Goal: Navigation & Orientation: Find specific page/section

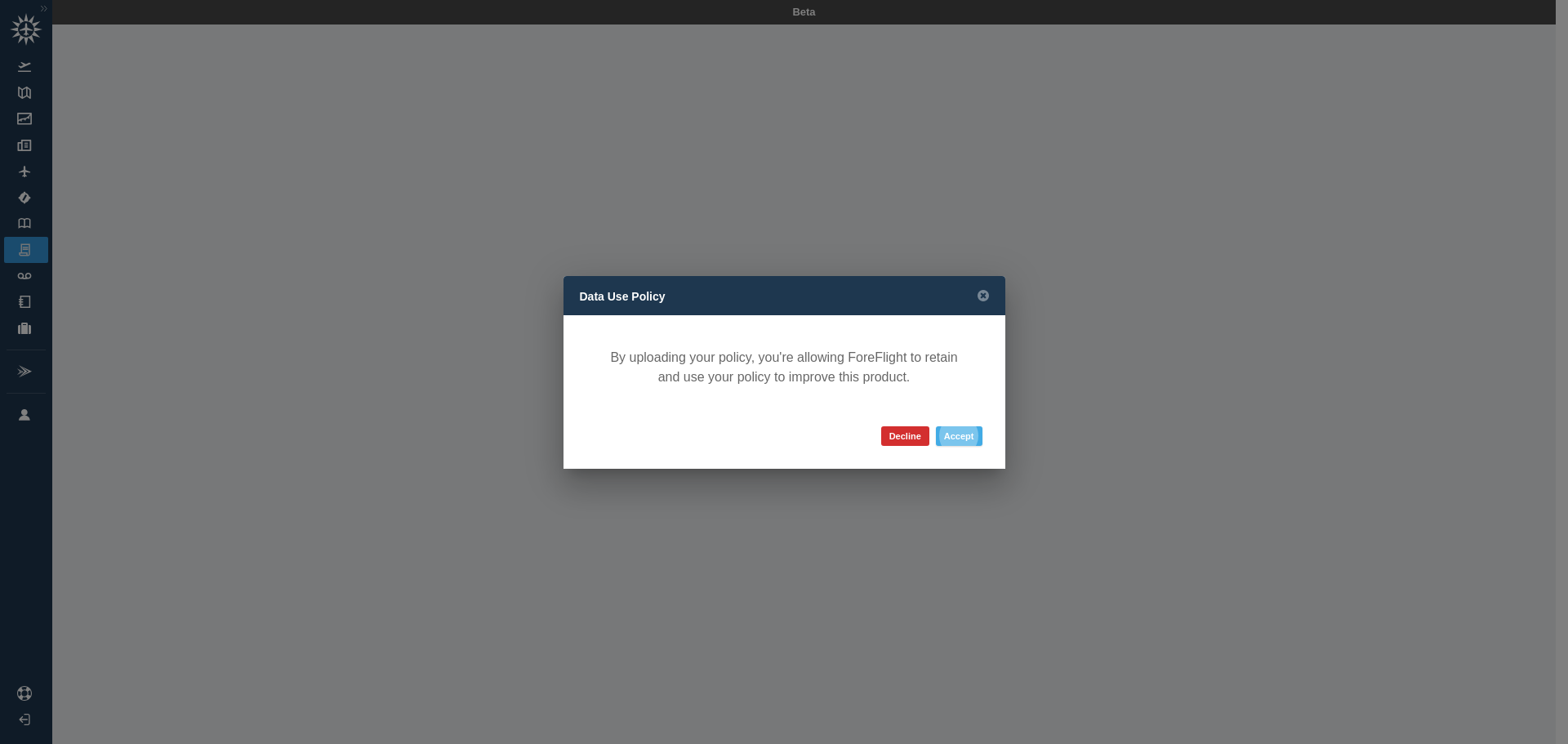
click at [955, 433] on button "Accept" at bounding box center [959, 435] width 46 height 19
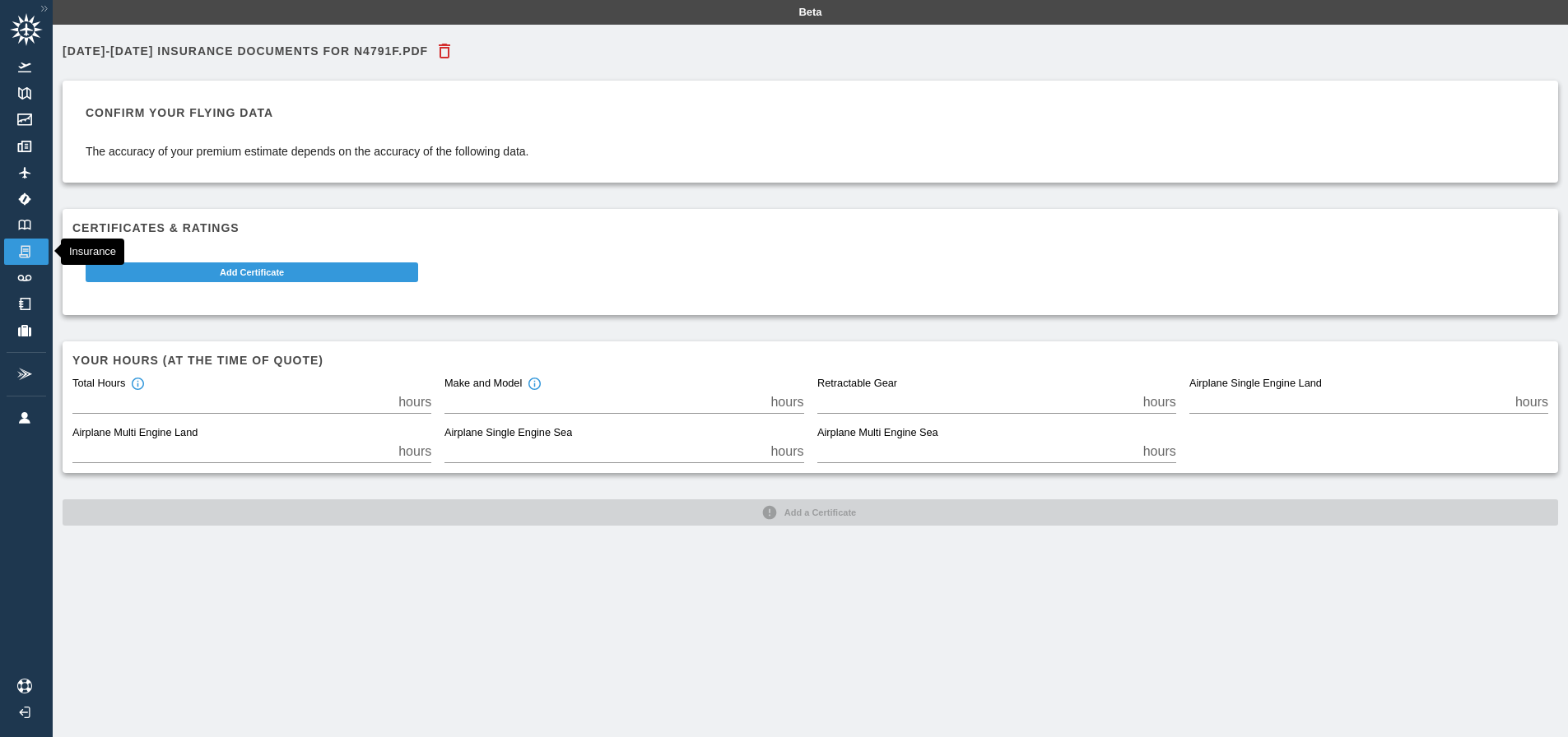
click at [28, 258] on img at bounding box center [24, 252] width 18 height 15
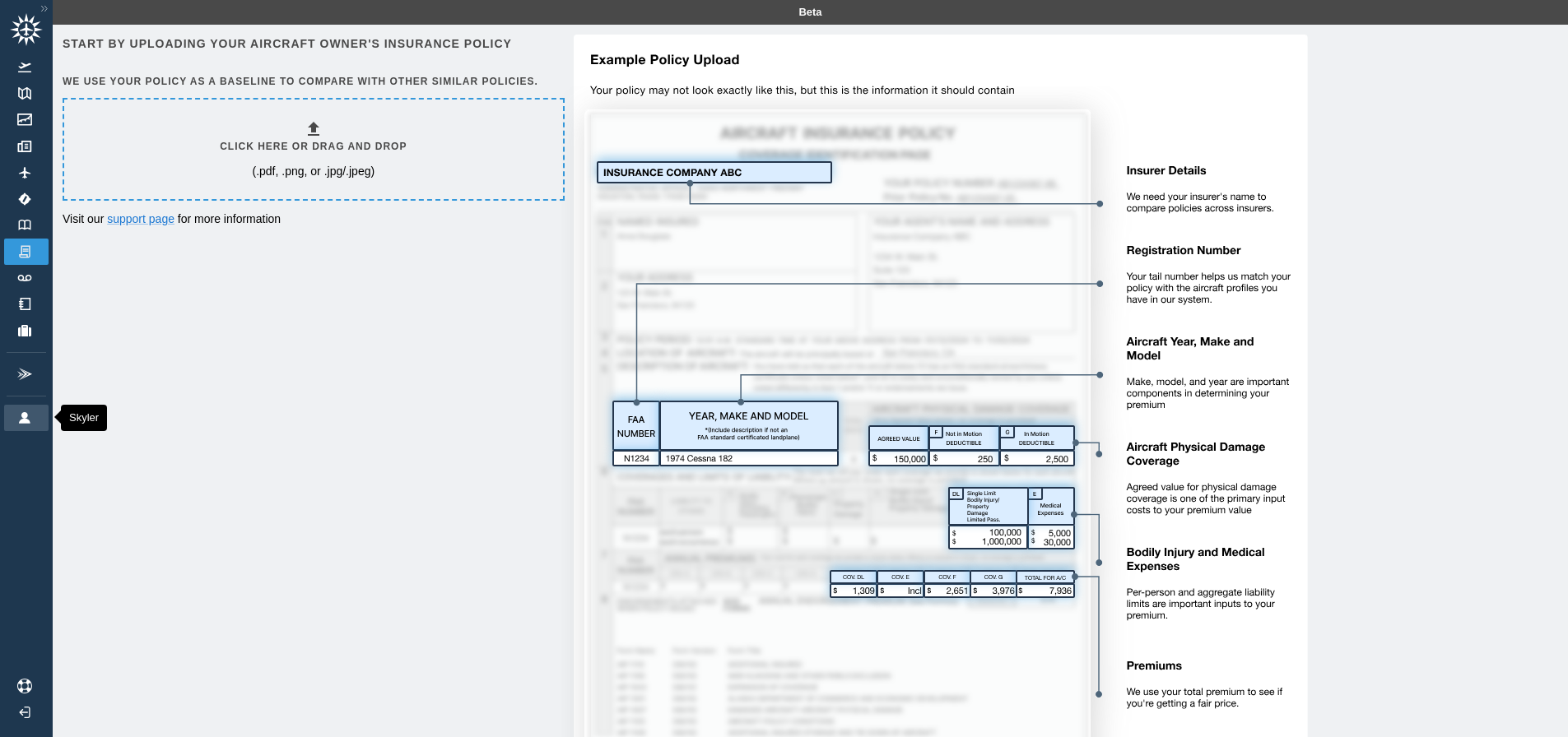
click at [43, 419] on link "Skyler" at bounding box center [26, 418] width 45 height 26
click at [317, 138] on icon at bounding box center [313, 129] width 20 height 20
click at [29, 251] on img at bounding box center [24, 252] width 18 height 15
click at [32, 307] on img at bounding box center [24, 304] width 18 height 12
click at [39, 144] on link "Documents" at bounding box center [26, 146] width 45 height 26
